Goal: Transaction & Acquisition: Purchase product/service

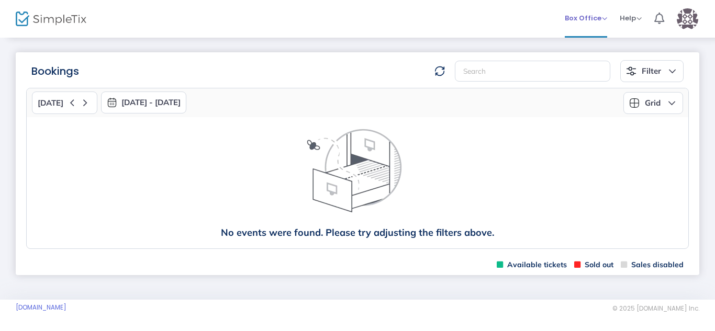
click at [599, 20] on span "Box Office" at bounding box center [586, 18] width 42 height 10
click at [591, 36] on li "Sell Tickets" at bounding box center [602, 35] width 75 height 20
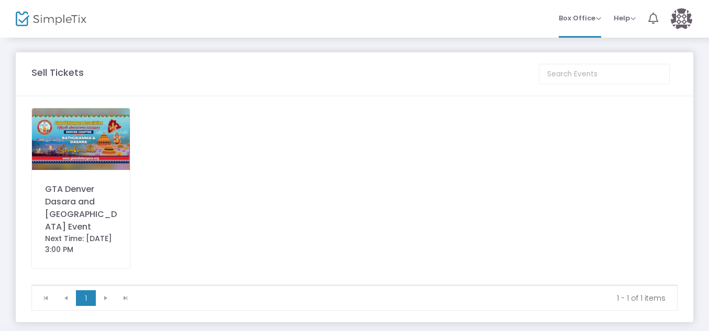
click at [104, 152] on img at bounding box center [81, 139] width 98 height 62
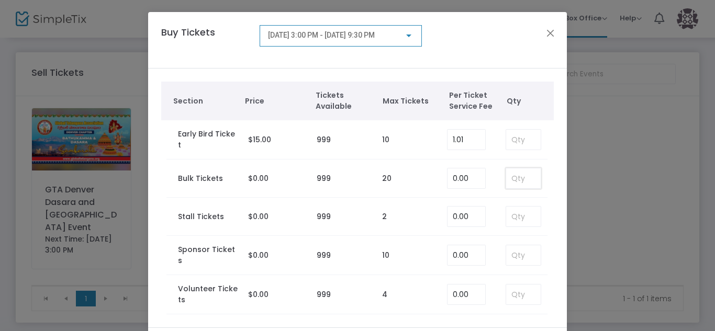
click at [519, 176] on input at bounding box center [523, 179] width 35 height 20
type input "18"
click at [496, 210] on td at bounding box center [521, 217] width 52 height 38
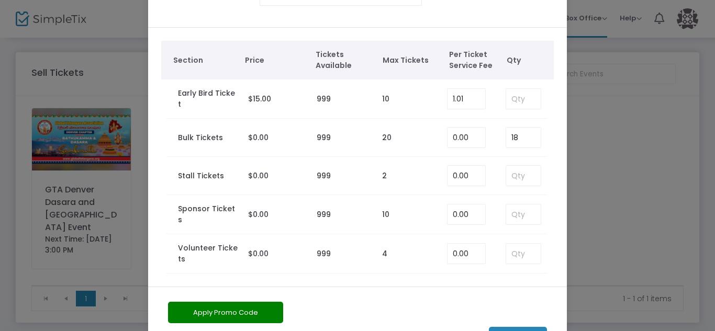
scroll to position [81, 0]
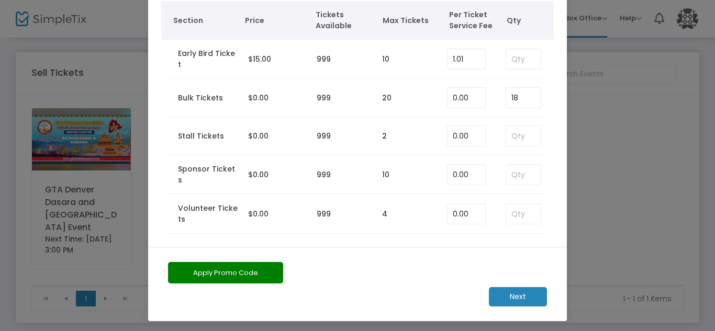
click at [505, 299] on m-button "Next" at bounding box center [518, 296] width 58 height 19
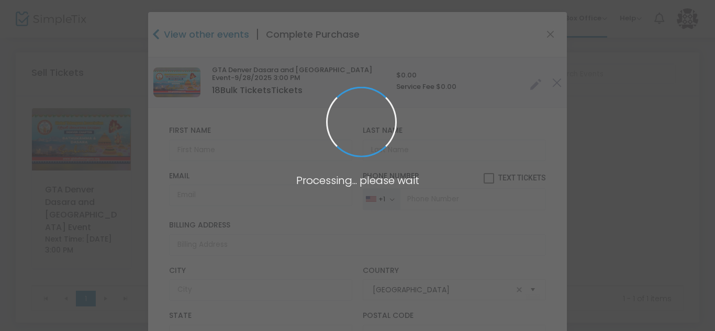
type input "Colorado"
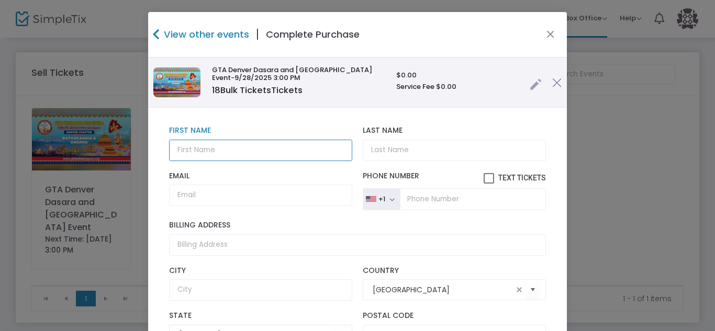
click at [204, 152] on input "text" at bounding box center [260, 150] width 183 height 21
type input "Meena"
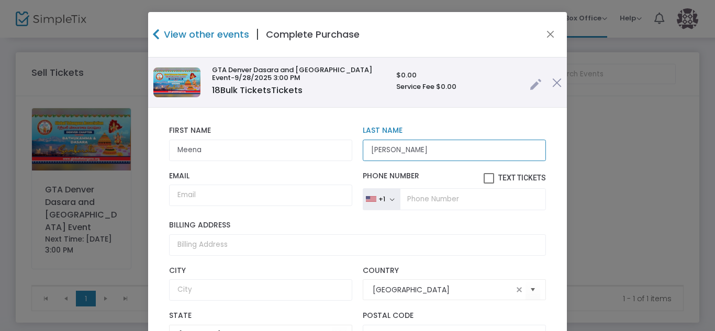
type input "Sricharan"
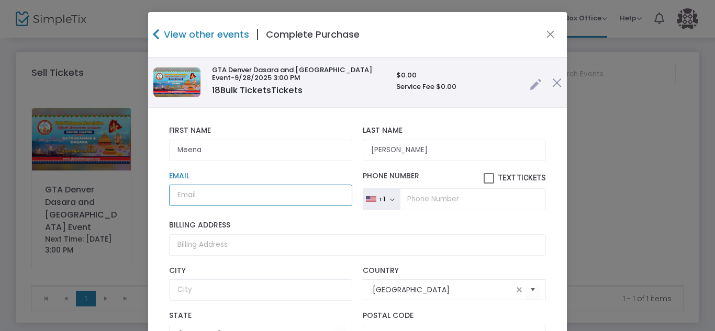
paste input "meenasricharan@gmail.com"
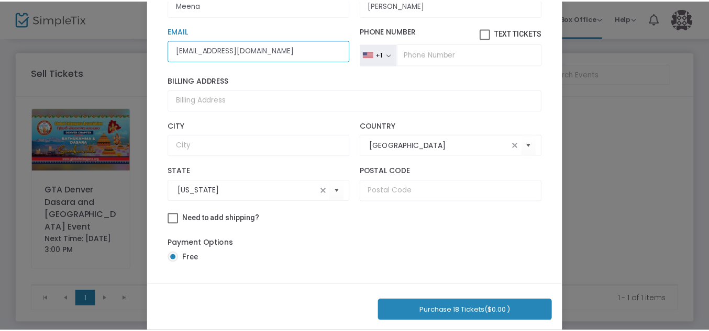
scroll to position [153, 0]
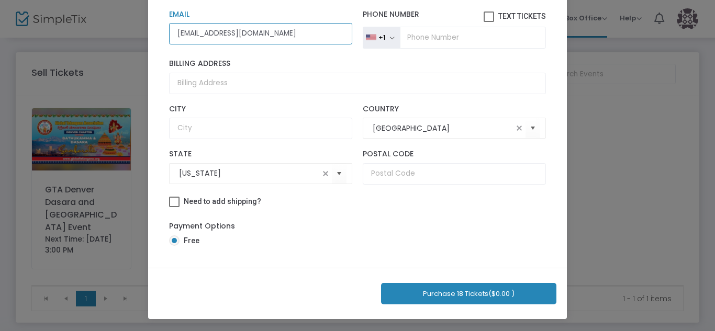
type input "meenasricharan@gmail.com"
click at [457, 295] on button "Purchase 18 Tickets ($0.00 )" at bounding box center [468, 293] width 175 height 21
